Goal: Check status: Check status

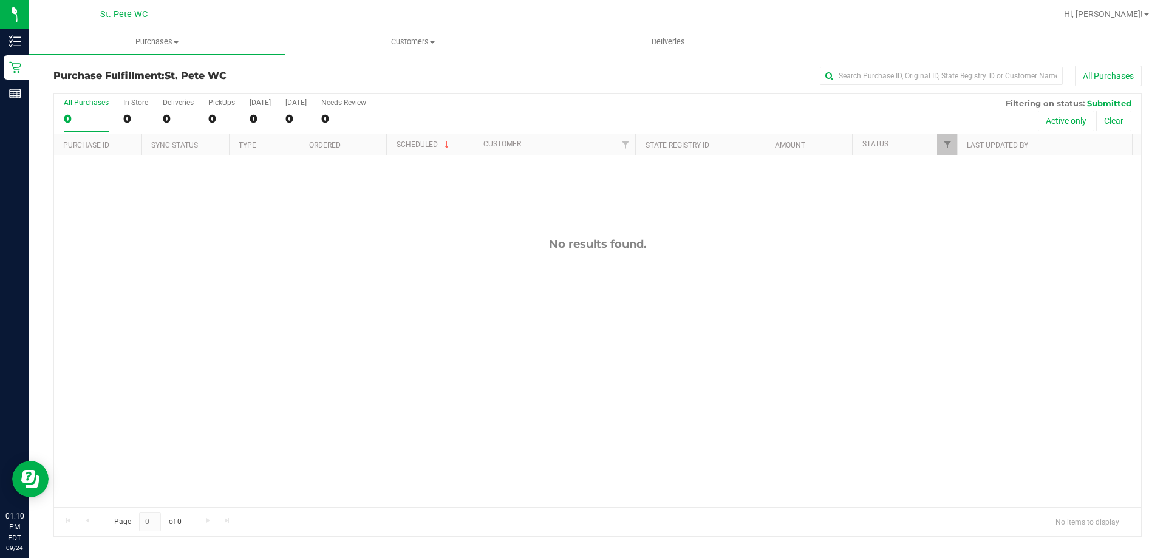
click at [421, 445] on div "No results found." at bounding box center [598, 373] width 1088 height 434
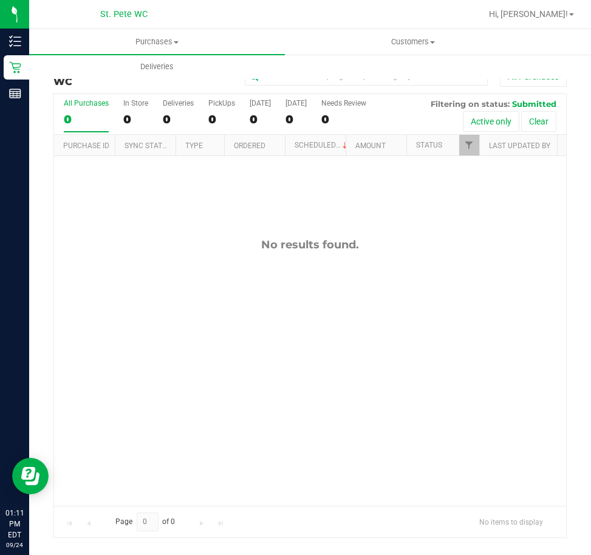
click at [293, 335] on div "No results found." at bounding box center [310, 372] width 512 height 432
click at [170, 318] on div "No results found." at bounding box center [310, 372] width 512 height 432
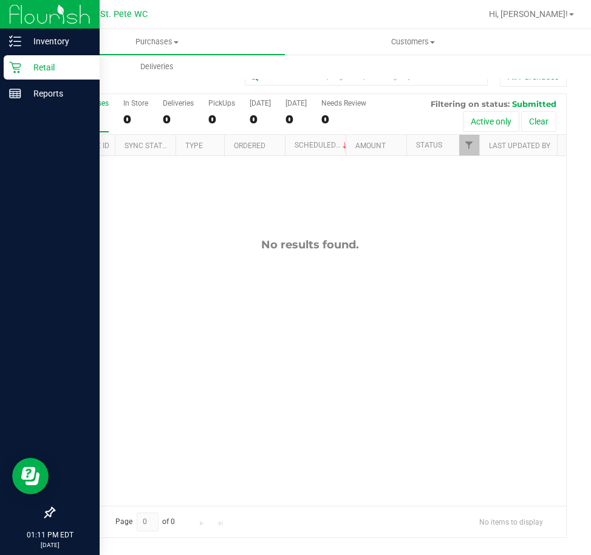
click at [22, 72] on p "Retail" at bounding box center [57, 67] width 73 height 15
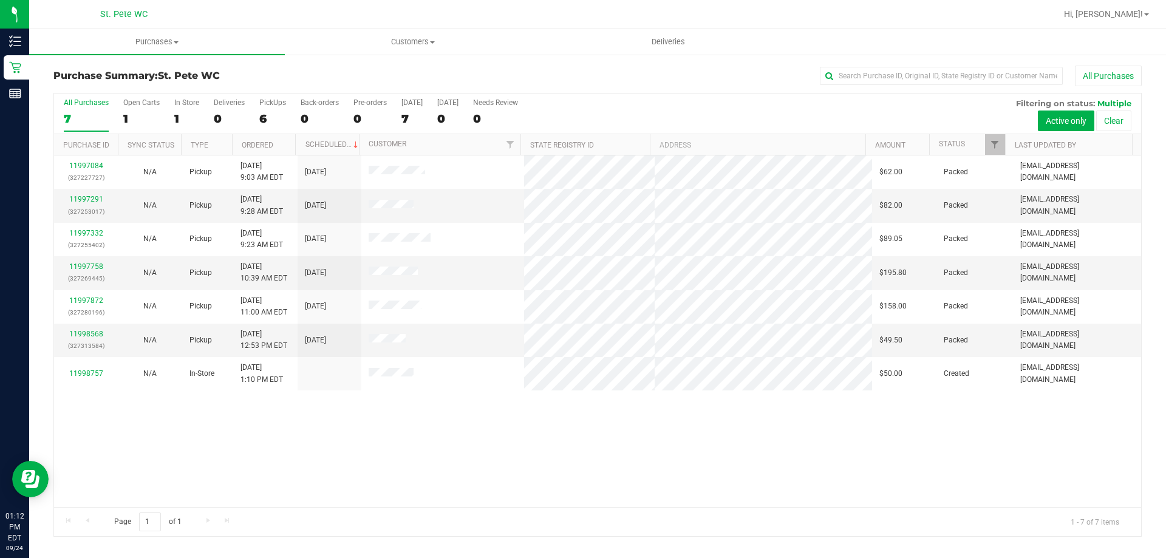
click at [295, 460] on div "11997084 (327227727) N/A Pickup [DATE] 9:03 AM EDT 9/24/2025 $62.00 Packed [EMA…" at bounding box center [598, 332] width 1088 height 352
click at [171, 460] on div "11997084 (327227727) N/A Pickup [DATE] 9:03 AM EDT 9/24/2025 $62.00 Packed [EMA…" at bounding box center [598, 332] width 1088 height 352
click at [90, 265] on link "11997758" at bounding box center [86, 266] width 34 height 9
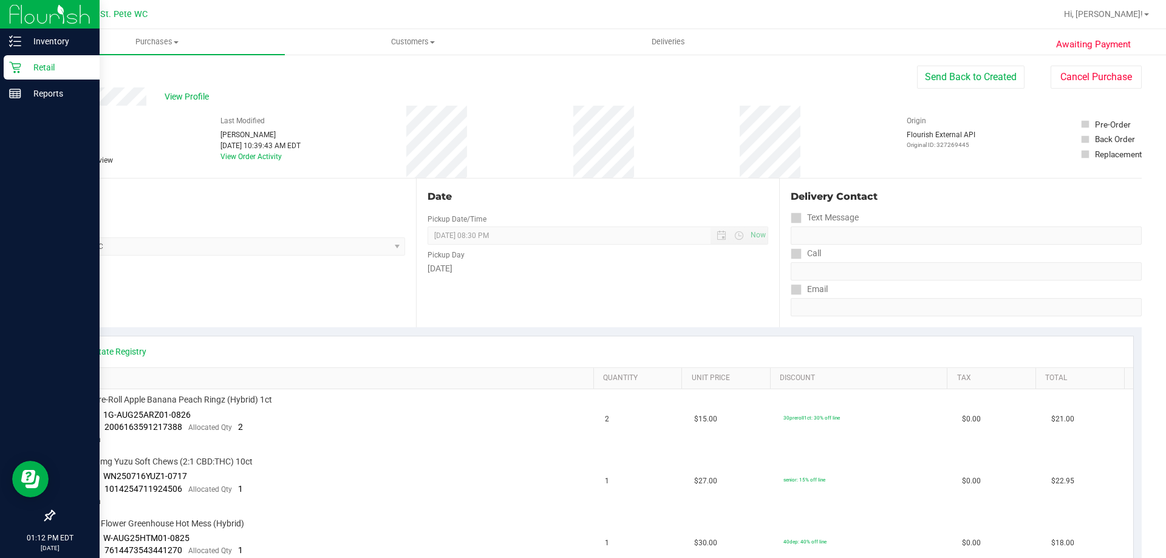
click at [22, 74] on p "Retail" at bounding box center [57, 67] width 73 height 15
